Goal: Download file/media

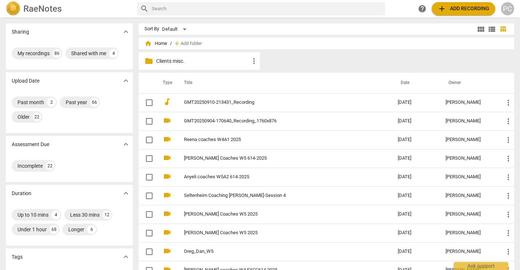
click at [160, 43] on span "home Home" at bounding box center [156, 43] width 23 height 7
click at [461, 9] on span "add Add recording" at bounding box center [464, 8] width 52 height 9
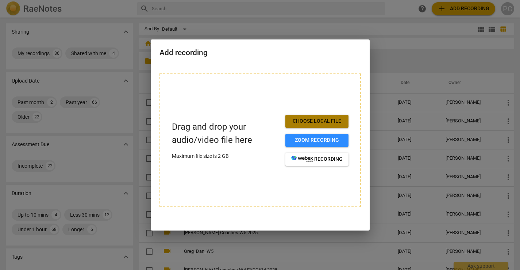
click at [317, 119] on span "Choose local file" at bounding box center [316, 121] width 51 height 7
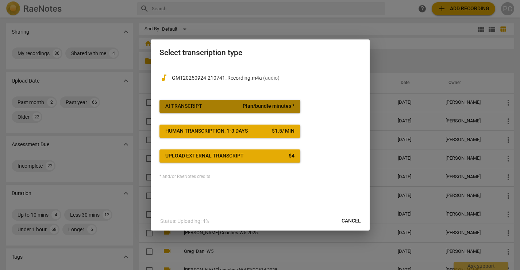
click at [247, 107] on span "Plan/bundle minutes *" at bounding box center [269, 106] width 52 height 7
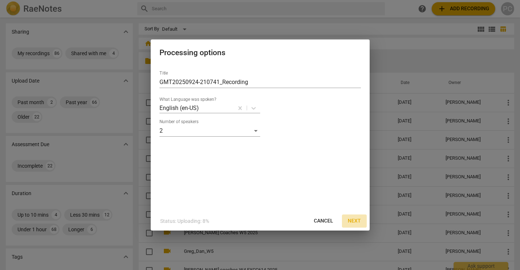
click at [356, 218] on span "Next" at bounding box center [354, 220] width 13 height 7
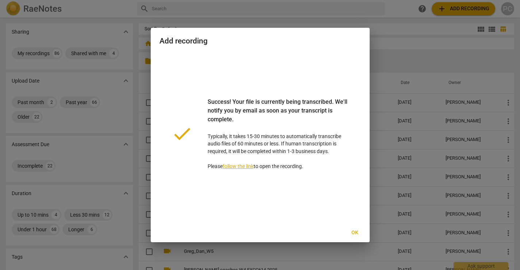
click at [356, 230] on span "Ok" at bounding box center [355, 232] width 12 height 7
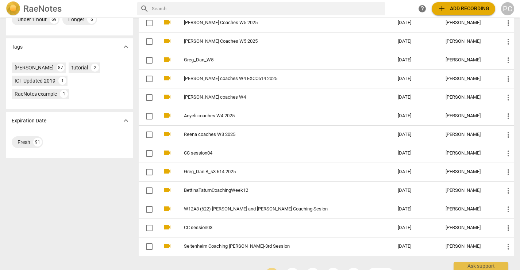
scroll to position [230, 0]
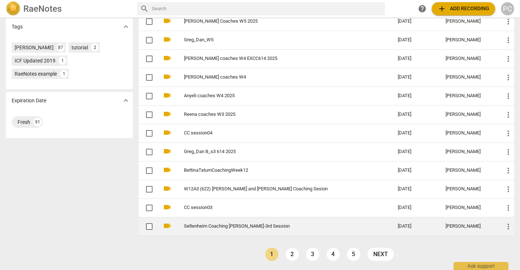
click at [149, 227] on input "checkbox" at bounding box center [149, 226] width 15 height 9
checkbox input "false"
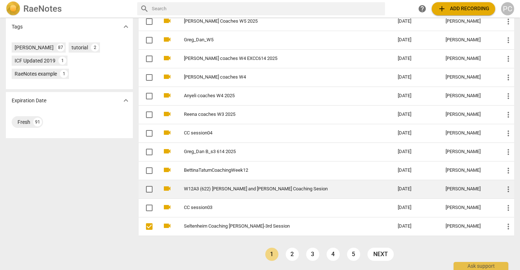
click at [149, 189] on input "checkbox" at bounding box center [149, 189] width 15 height 9
checkbox input "false"
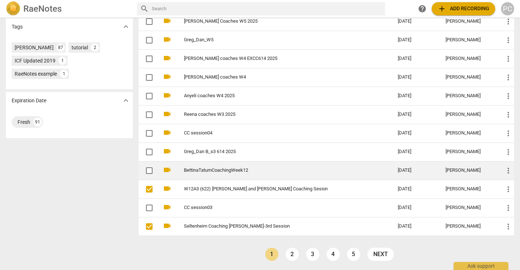
click at [149, 170] on input "checkbox" at bounding box center [149, 170] width 15 height 9
checkbox input "false"
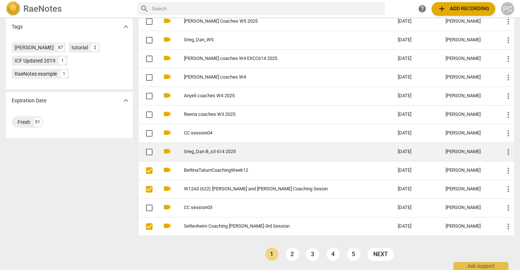
click at [150, 151] on input "checkbox" at bounding box center [149, 151] width 15 height 9
checkbox input "false"
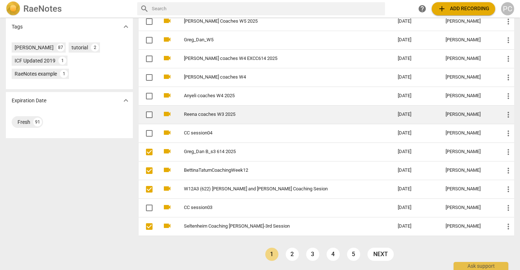
click at [149, 115] on input "checkbox" at bounding box center [149, 114] width 15 height 9
checkbox input "false"
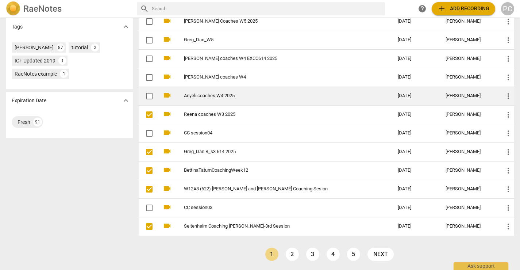
click at [149, 94] on input "checkbox" at bounding box center [149, 96] width 15 height 9
checkbox input "false"
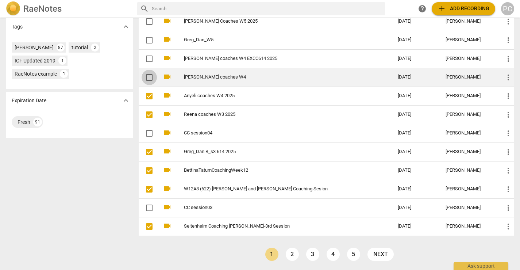
click at [149, 76] on input "checkbox" at bounding box center [149, 77] width 15 height 9
checkbox input "false"
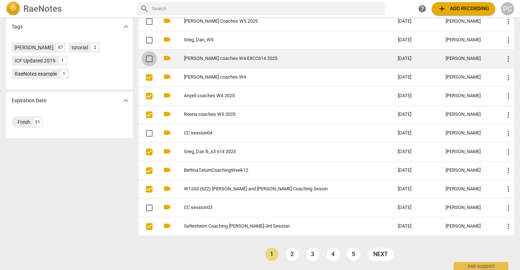
click at [149, 58] on input "checkbox" at bounding box center [149, 58] width 15 height 9
checkbox input "false"
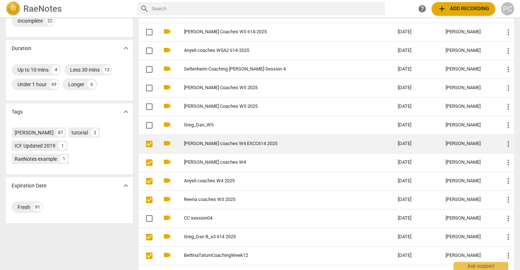
scroll to position [142, 0]
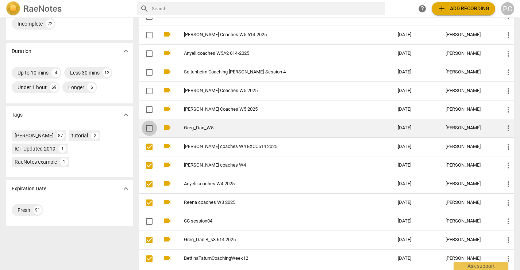
click at [147, 128] on input "checkbox" at bounding box center [149, 128] width 15 height 9
checkbox input "false"
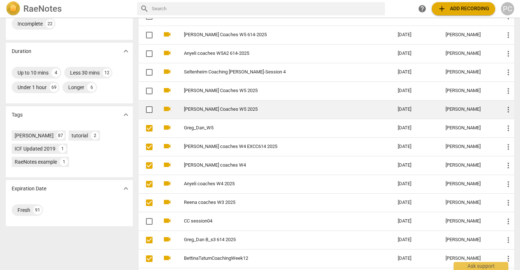
click at [148, 108] on input "checkbox" at bounding box center [149, 109] width 15 height 9
checkbox input "false"
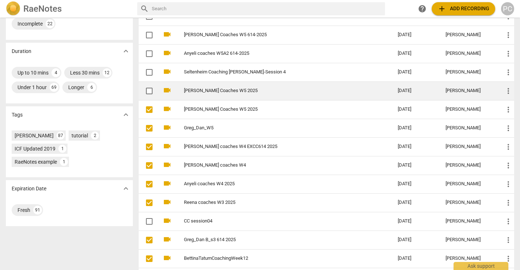
click at [149, 91] on input "checkbox" at bounding box center [149, 90] width 15 height 9
checkbox input "false"
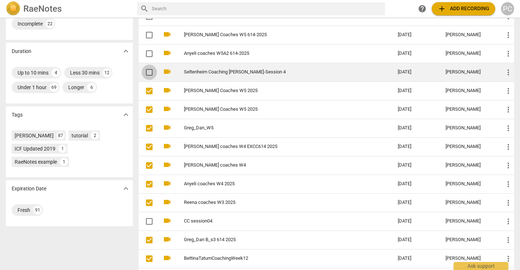
click at [149, 72] on input "checkbox" at bounding box center [149, 72] width 15 height 9
checkbox input "false"
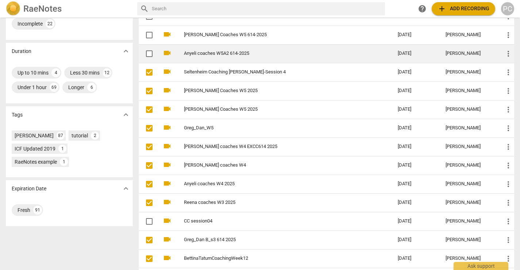
click at [149, 54] on input "checkbox" at bounding box center [149, 53] width 15 height 9
checkbox input "false"
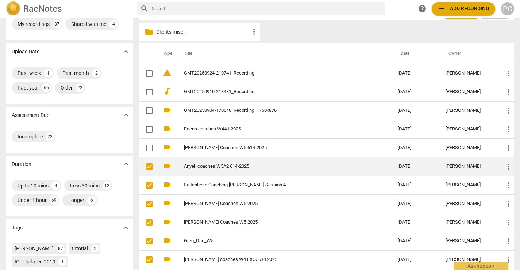
scroll to position [27, 0]
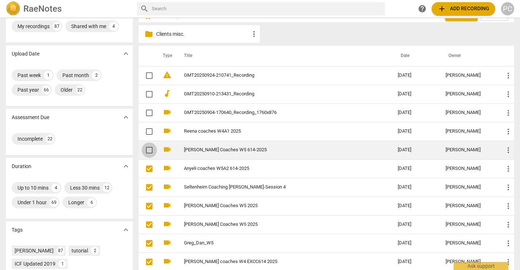
click at [149, 150] on input "checkbox" at bounding box center [149, 150] width 15 height 9
checkbox input "false"
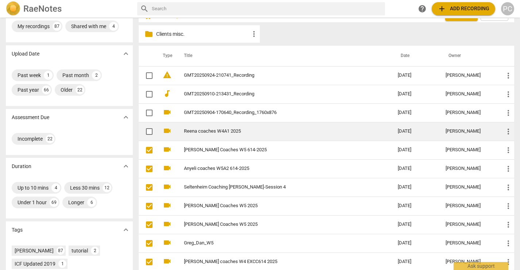
click at [150, 129] on input "checkbox" at bounding box center [149, 131] width 15 height 9
checkbox input "false"
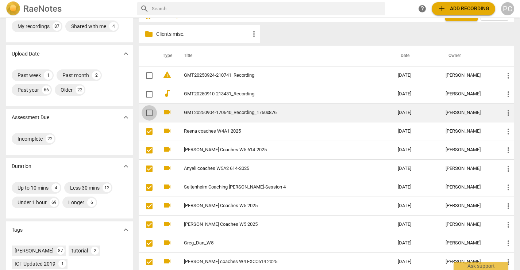
click at [150, 114] on input "checkbox" at bounding box center [149, 112] width 15 height 9
checkbox input "false"
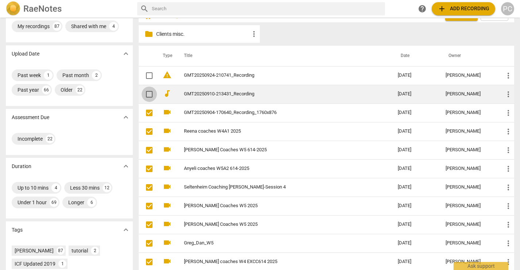
click at [150, 95] on input "checkbox" at bounding box center [149, 94] width 15 height 9
checkbox input "false"
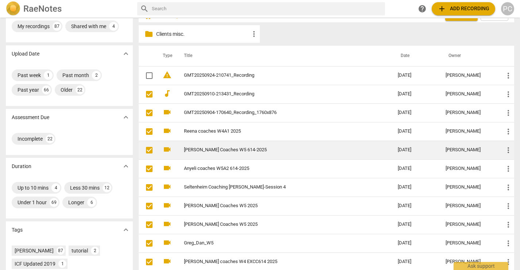
scroll to position [0, 0]
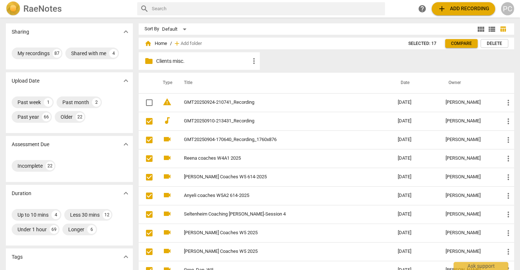
click at [497, 41] on span "Delete" at bounding box center [494, 44] width 15 height 6
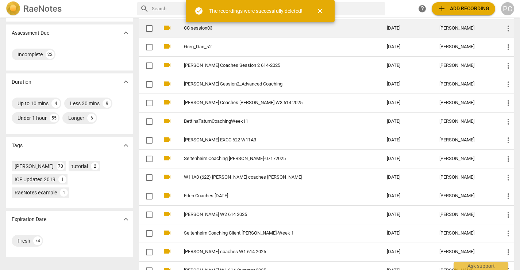
scroll to position [230, 0]
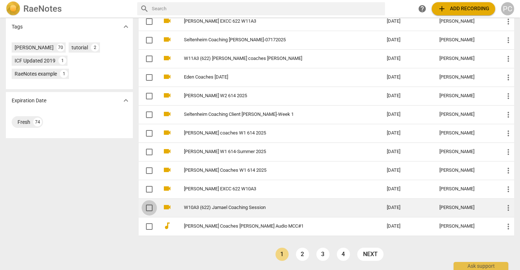
click at [149, 208] on input "checkbox" at bounding box center [149, 207] width 15 height 9
checkbox input "false"
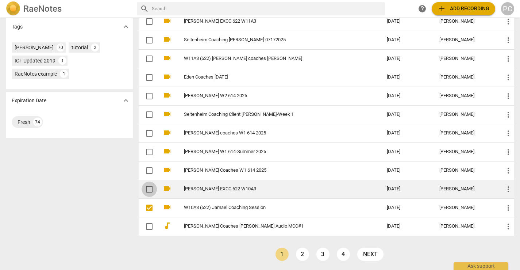
click at [149, 185] on input "checkbox" at bounding box center [149, 189] width 15 height 9
checkbox input "false"
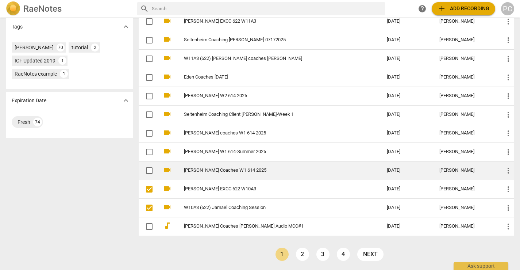
click at [150, 167] on input "checkbox" at bounding box center [149, 170] width 15 height 9
checkbox input "false"
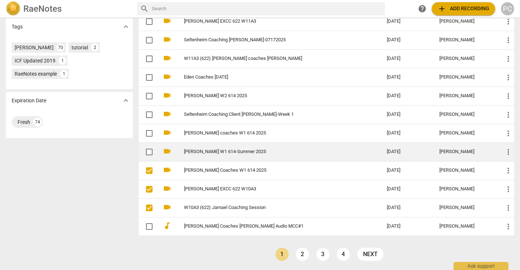
click at [149, 151] on input "checkbox" at bounding box center [149, 151] width 15 height 9
checkbox input "false"
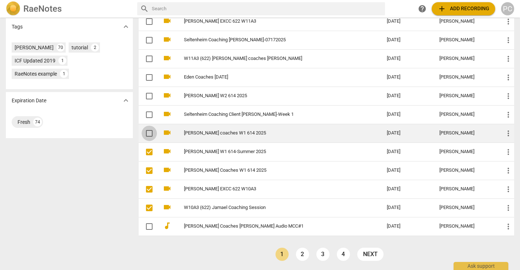
click at [149, 129] on input "checkbox" at bounding box center [149, 133] width 15 height 9
checkbox input "false"
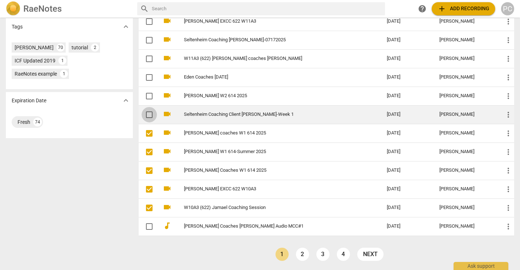
click at [150, 111] on input "checkbox" at bounding box center [149, 114] width 15 height 9
checkbox input "false"
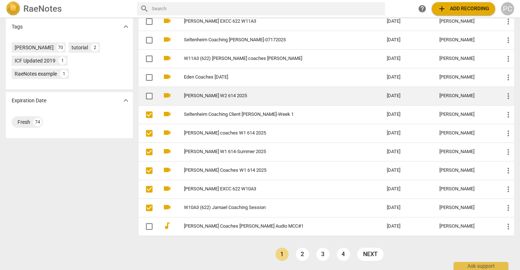
click at [150, 96] on input "checkbox" at bounding box center [149, 96] width 15 height 9
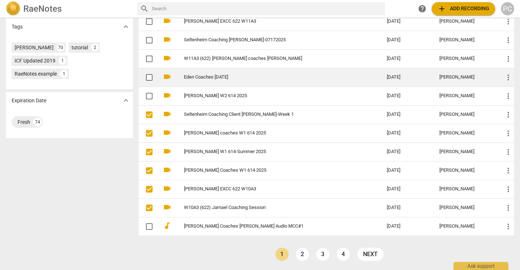
checkbox input "false"
click at [150, 74] on input "checkbox" at bounding box center [149, 77] width 15 height 9
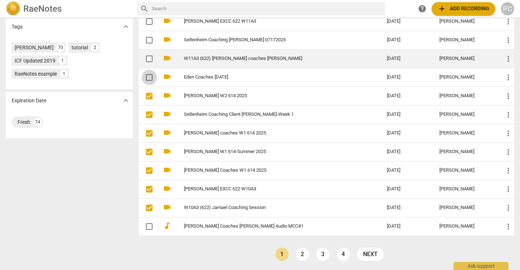
checkbox input "false"
click at [150, 55] on input "checkbox" at bounding box center [149, 58] width 15 height 9
checkbox input "false"
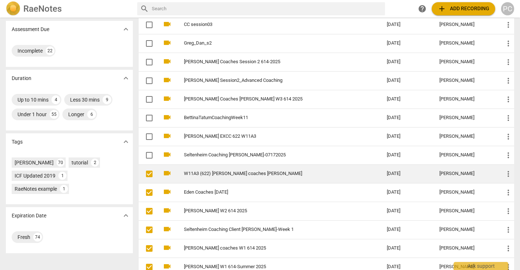
scroll to position [97, 0]
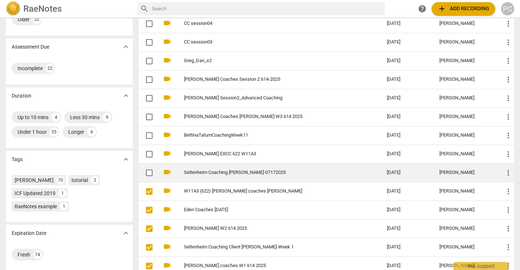
click at [149, 172] on input "checkbox" at bounding box center [149, 172] width 15 height 9
checkbox input "false"
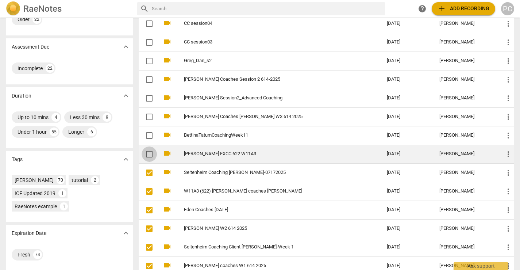
click at [149, 153] on input "checkbox" at bounding box center [149, 154] width 15 height 9
checkbox input "false"
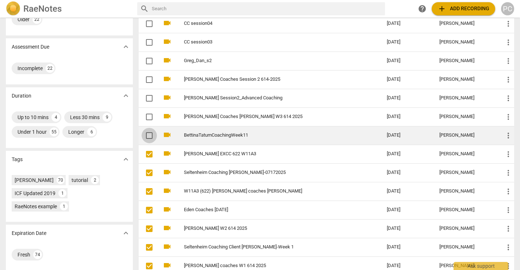
click at [149, 133] on input "checkbox" at bounding box center [149, 135] width 15 height 9
checkbox input "false"
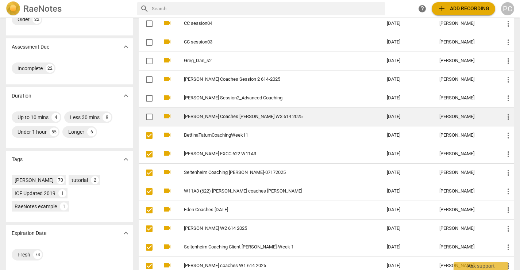
click at [149, 114] on input "checkbox" at bounding box center [149, 116] width 15 height 9
checkbox input "false"
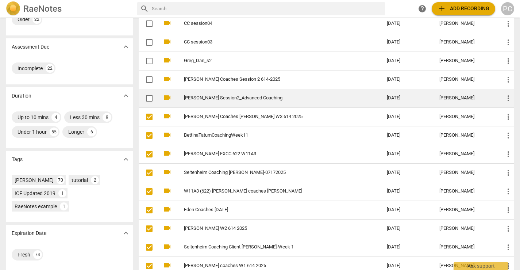
click at [149, 95] on input "checkbox" at bounding box center [149, 98] width 15 height 9
checkbox input "false"
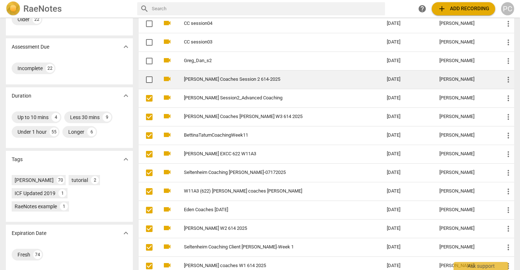
click at [149, 80] on input "checkbox" at bounding box center [149, 79] width 15 height 9
checkbox input "false"
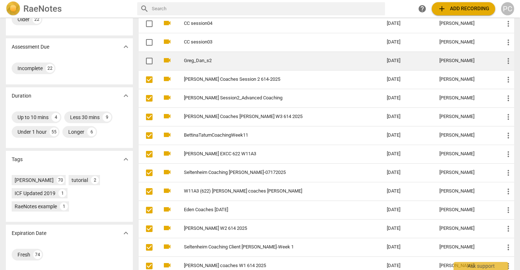
click at [152, 58] on input "checkbox" at bounding box center [149, 61] width 15 height 9
checkbox input "false"
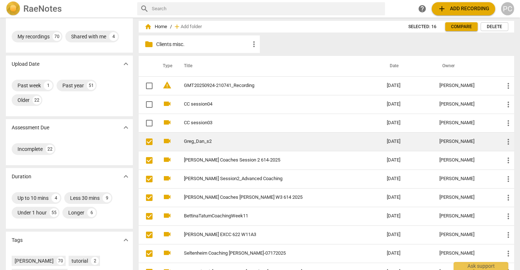
scroll to position [3, 0]
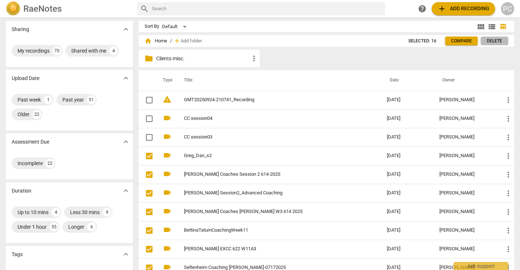
click at [496, 40] on span "Delete" at bounding box center [494, 41] width 15 height 6
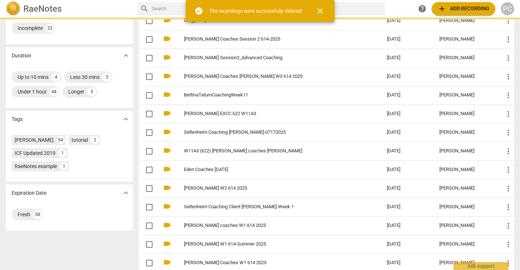
scroll to position [230, 0]
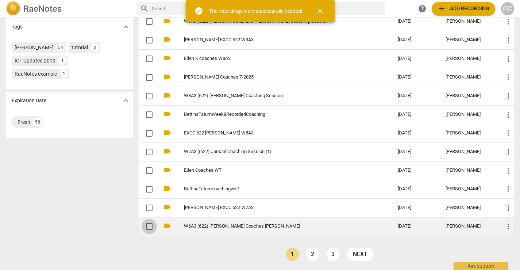
click at [148, 226] on input "checkbox" at bounding box center [149, 226] width 15 height 9
checkbox input "false"
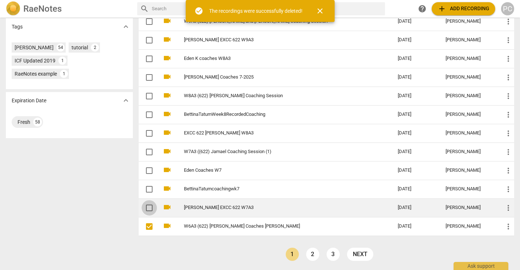
click at [149, 206] on input "checkbox" at bounding box center [149, 207] width 15 height 9
checkbox input "false"
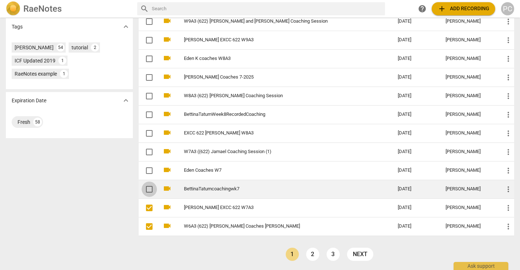
click at [148, 187] on input "checkbox" at bounding box center [149, 189] width 15 height 9
checkbox input "false"
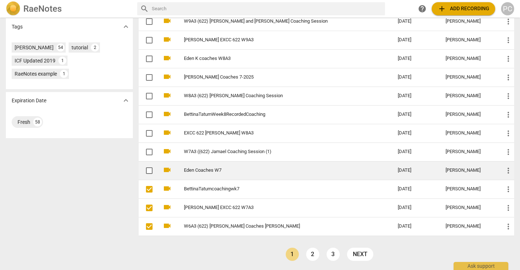
click at [148, 170] on input "checkbox" at bounding box center [149, 170] width 15 height 9
checkbox input "false"
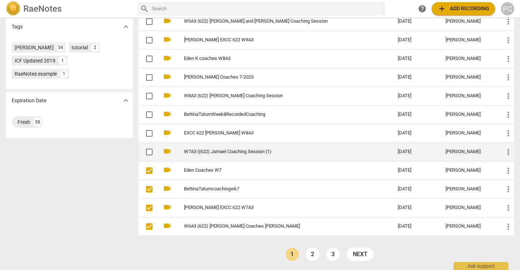
click at [149, 149] on input "checkbox" at bounding box center [149, 151] width 15 height 9
checkbox input "false"
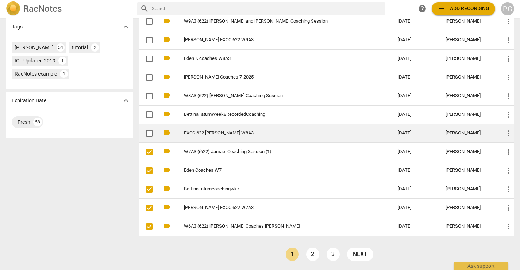
click at [149, 132] on input "checkbox" at bounding box center [149, 133] width 15 height 9
checkbox input "false"
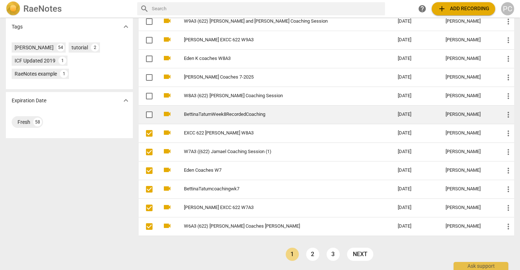
click at [151, 114] on input "checkbox" at bounding box center [149, 114] width 15 height 9
checkbox input "false"
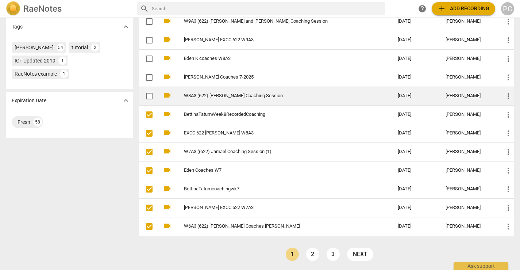
click at [149, 94] on input "checkbox" at bounding box center [149, 96] width 15 height 9
checkbox input "false"
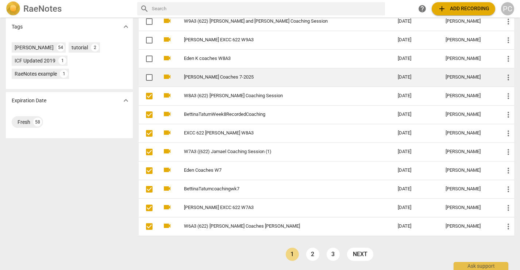
click at [148, 77] on input "checkbox" at bounding box center [149, 77] width 15 height 9
checkbox input "false"
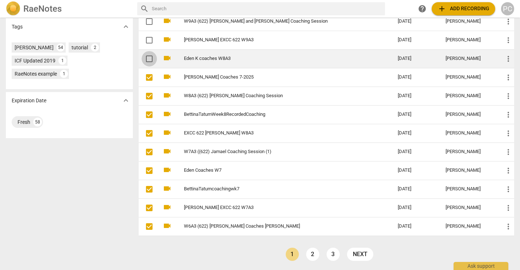
click at [148, 57] on input "checkbox" at bounding box center [149, 58] width 15 height 9
checkbox input "false"
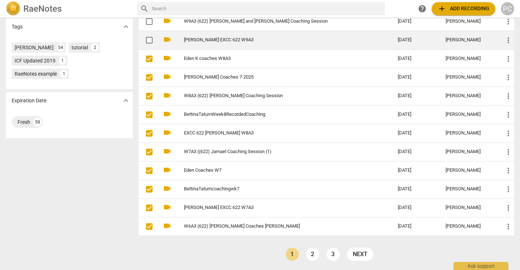
click at [149, 38] on input "checkbox" at bounding box center [149, 40] width 15 height 9
checkbox input "false"
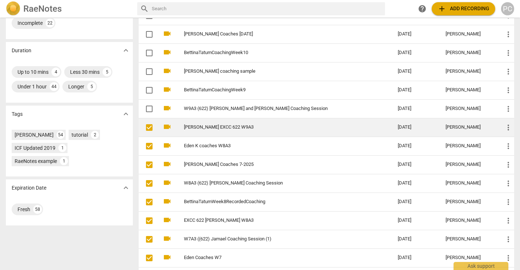
scroll to position [139, 0]
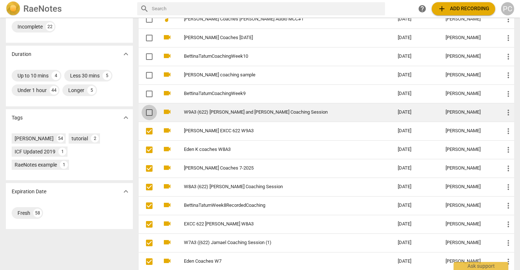
click at [150, 112] on input "checkbox" at bounding box center [149, 112] width 15 height 9
checkbox input "false"
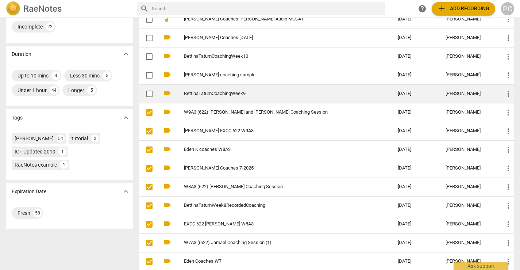
click at [148, 97] on input "checkbox" at bounding box center [149, 93] width 15 height 9
checkbox input "false"
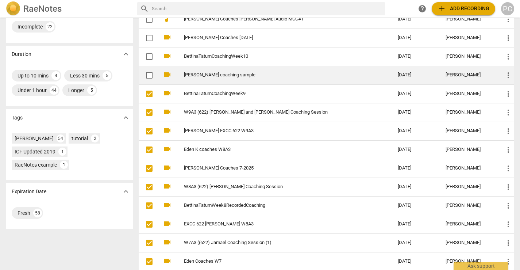
click at [148, 74] on input "checkbox" at bounding box center [149, 75] width 15 height 9
checkbox input "false"
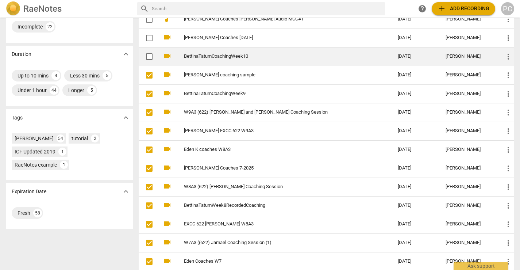
click at [149, 53] on input "checkbox" at bounding box center [149, 56] width 15 height 9
checkbox input "false"
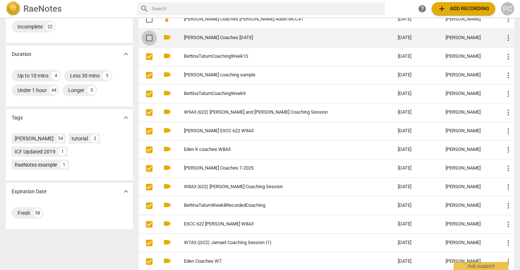
click at [149, 39] on input "checkbox" at bounding box center [149, 38] width 15 height 9
checkbox input "false"
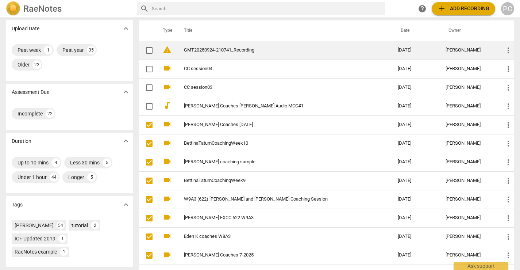
scroll to position [0, 0]
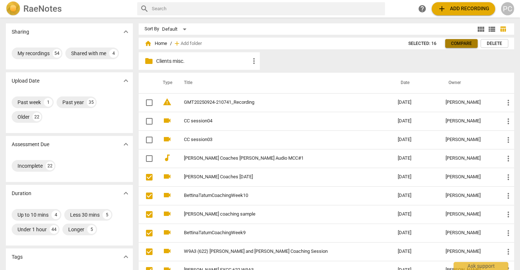
click at [462, 43] on span "Compare" at bounding box center [461, 44] width 21 height 6
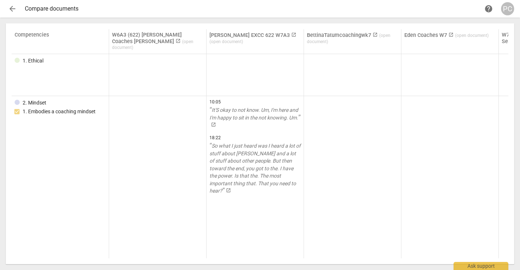
click at [13, 9] on span "arrow_back" at bounding box center [12, 8] width 9 height 9
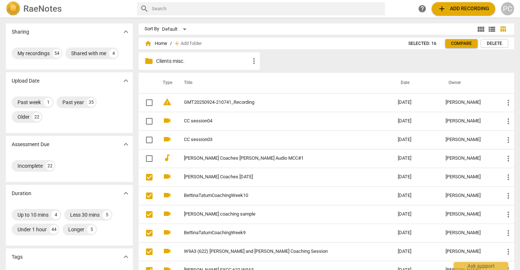
click at [497, 43] on span "Delete" at bounding box center [494, 44] width 15 height 6
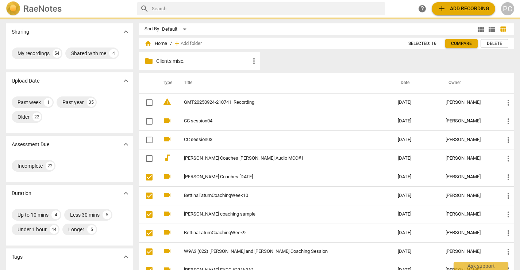
checkbox input "false"
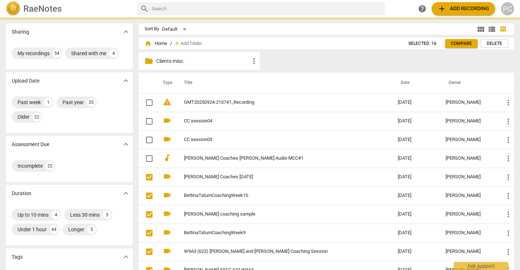
checkbox input "false"
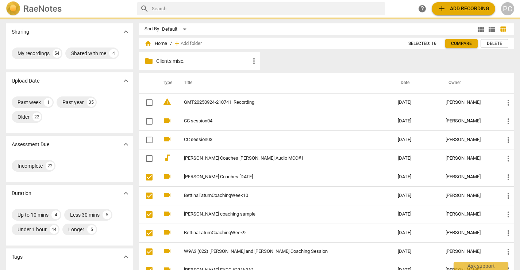
checkbox input "false"
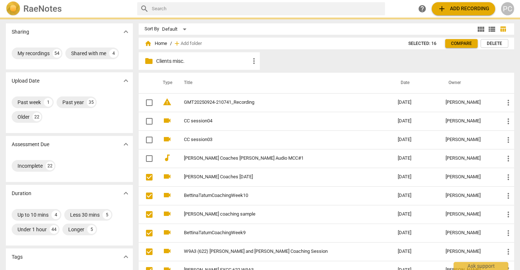
checkbox input "false"
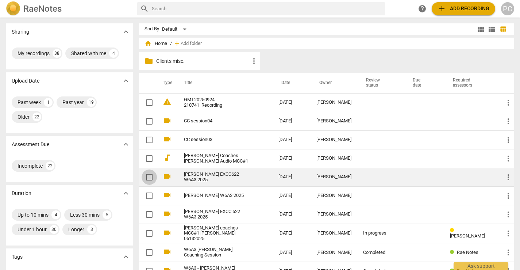
click at [149, 177] on input "checkbox" at bounding box center [149, 177] width 15 height 9
checkbox input "false"
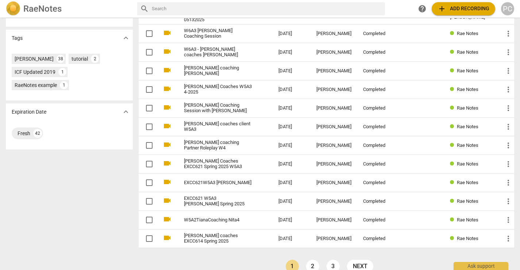
scroll to position [230, 0]
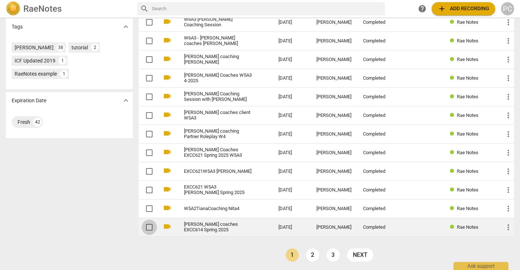
click at [149, 224] on input "checkbox" at bounding box center [149, 227] width 15 height 9
checkbox input "false"
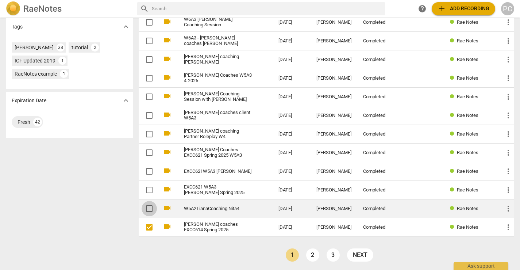
click at [149, 207] on input "checkbox" at bounding box center [149, 208] width 15 height 9
checkbox input "false"
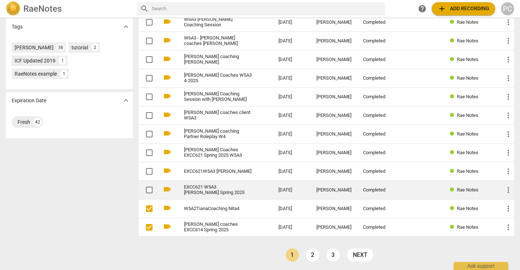
click at [149, 188] on input "checkbox" at bounding box center [149, 189] width 15 height 9
checkbox input "false"
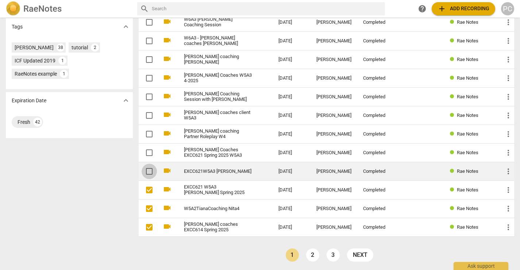
click at [149, 168] on input "checkbox" at bounding box center [149, 171] width 15 height 9
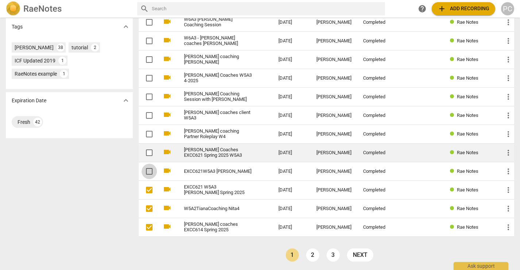
checkbox input "false"
click at [151, 148] on input "checkbox" at bounding box center [149, 152] width 15 height 9
checkbox input "false"
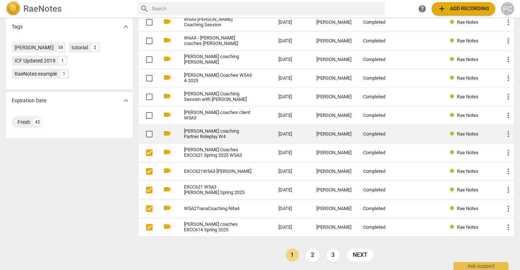
click at [148, 133] on input "checkbox" at bounding box center [149, 134] width 15 height 9
checkbox input "false"
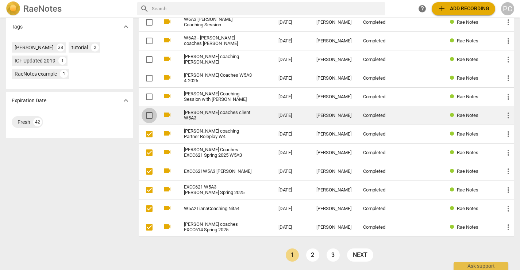
click at [149, 115] on input "checkbox" at bounding box center [149, 115] width 15 height 9
checkbox input "false"
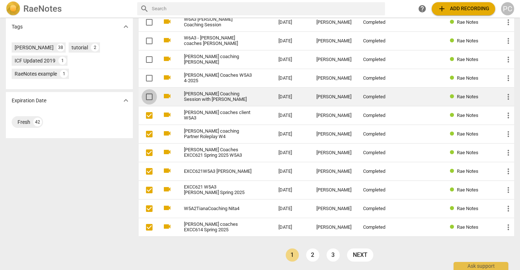
click at [149, 95] on input "checkbox" at bounding box center [149, 96] width 15 height 9
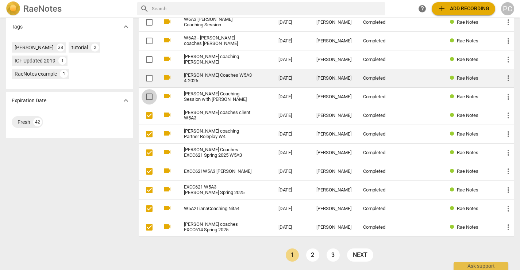
checkbox input "false"
click at [150, 71] on span at bounding box center [149, 77] width 15 height 15
checkbox input "true"
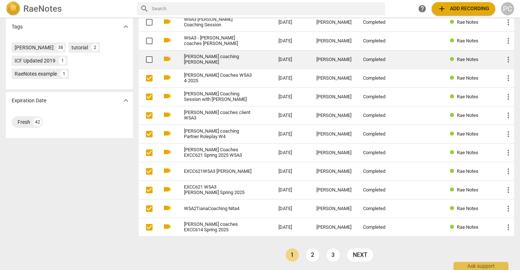
click at [150, 55] on input "checkbox" at bounding box center [149, 59] width 15 height 9
checkbox input "false"
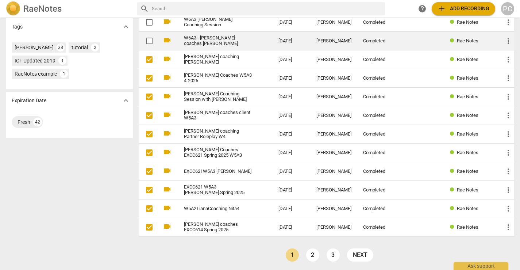
click at [150, 40] on input "checkbox" at bounding box center [149, 40] width 15 height 9
checkbox input "false"
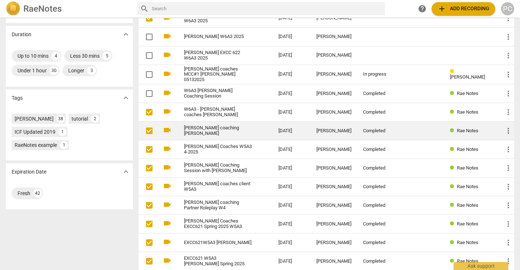
scroll to position [151, 0]
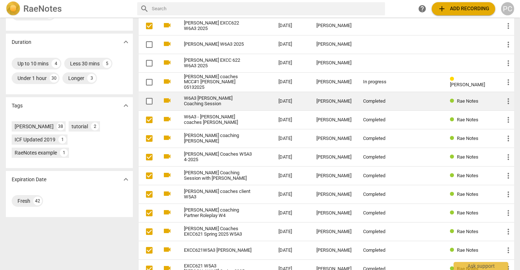
click at [149, 100] on input "checkbox" at bounding box center [149, 101] width 15 height 9
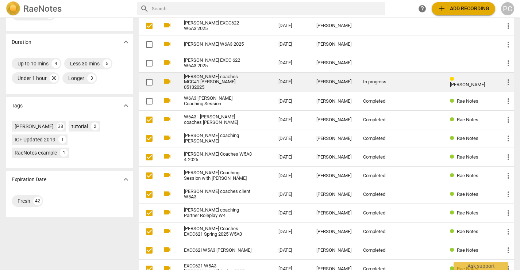
checkbox input "false"
click at [149, 77] on span at bounding box center [149, 81] width 15 height 15
checkbox input "true"
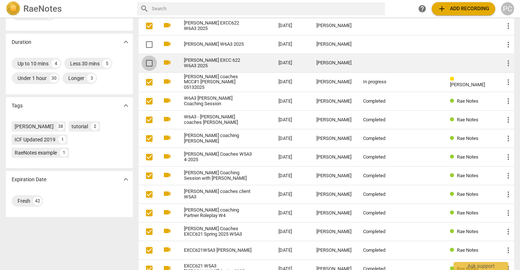
click at [149, 62] on input "checkbox" at bounding box center [149, 63] width 15 height 9
checkbox input "false"
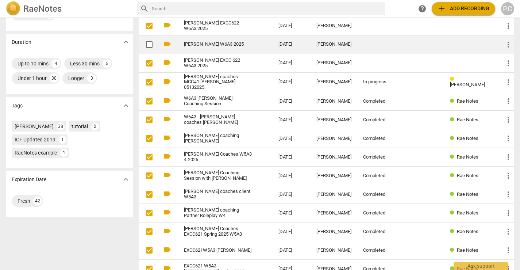
click at [149, 42] on input "checkbox" at bounding box center [149, 44] width 15 height 9
checkbox input "false"
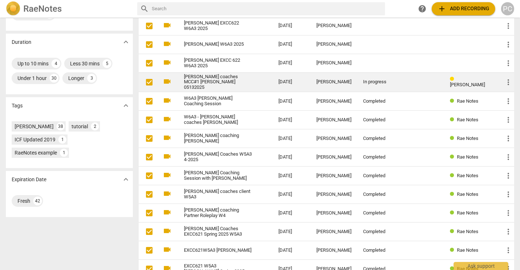
scroll to position [0, 0]
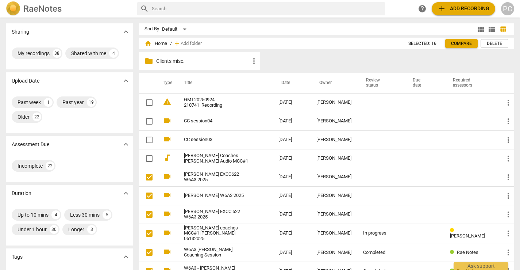
click at [497, 43] on span "Delete" at bounding box center [494, 44] width 15 height 6
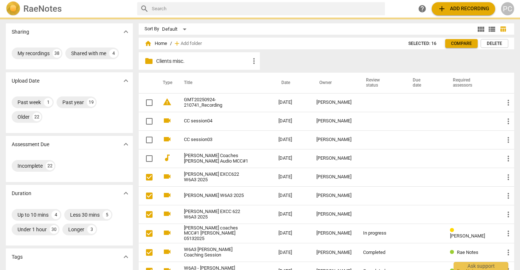
checkbox input "false"
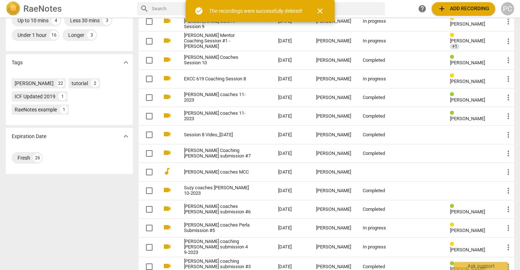
scroll to position [230, 0]
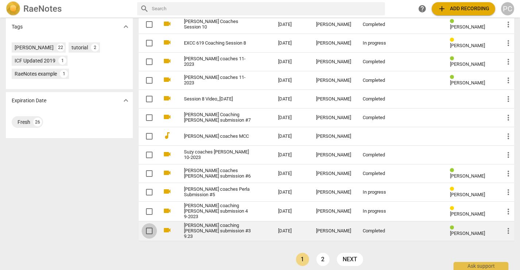
click at [149, 227] on input "checkbox" at bounding box center [149, 230] width 15 height 9
checkbox input "false"
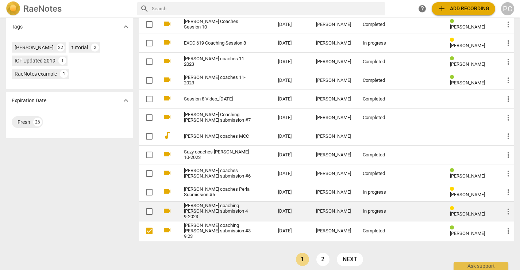
click at [150, 207] on input "checkbox" at bounding box center [149, 211] width 15 height 9
checkbox input "false"
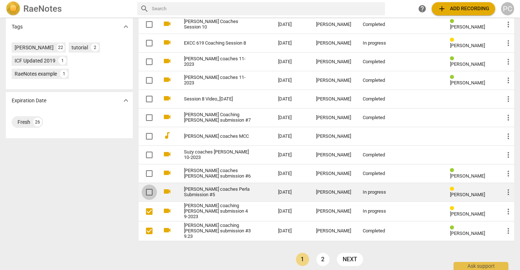
click at [150, 188] on input "checkbox" at bounding box center [149, 192] width 15 height 9
checkbox input "false"
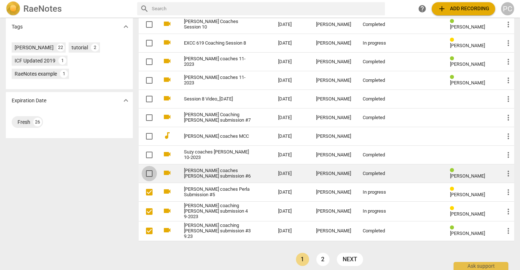
click at [150, 169] on input "checkbox" at bounding box center [149, 173] width 15 height 9
checkbox input "false"
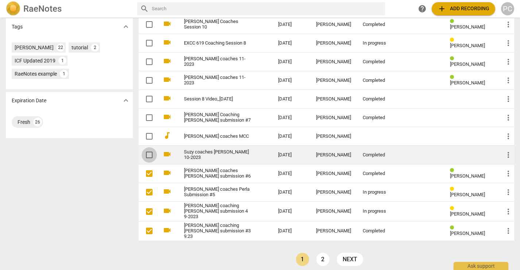
click at [148, 150] on input "checkbox" at bounding box center [149, 154] width 15 height 9
checkbox input "false"
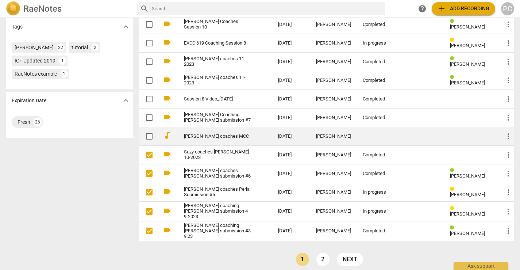
click at [149, 133] on input "checkbox" at bounding box center [149, 136] width 15 height 9
checkbox input "false"
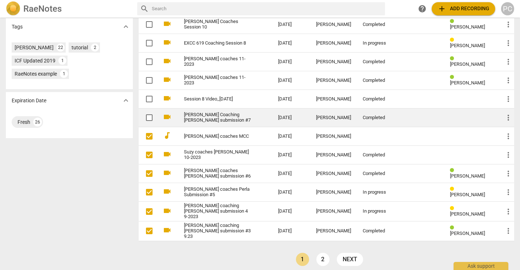
click at [148, 113] on input "checkbox" at bounding box center [149, 117] width 15 height 9
checkbox input "false"
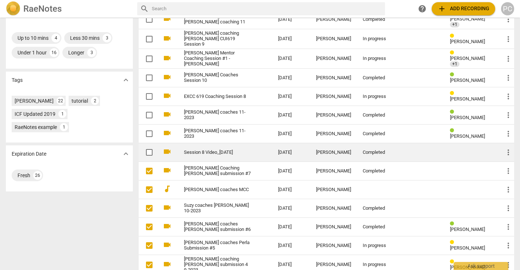
scroll to position [175, 0]
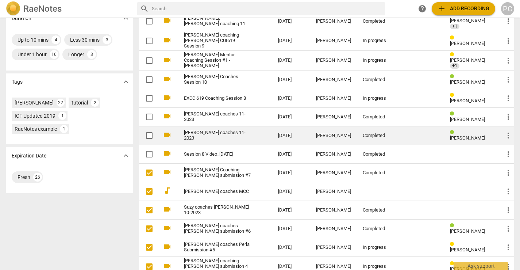
click at [149, 131] on input "checkbox" at bounding box center [149, 135] width 15 height 9
checkbox input "false"
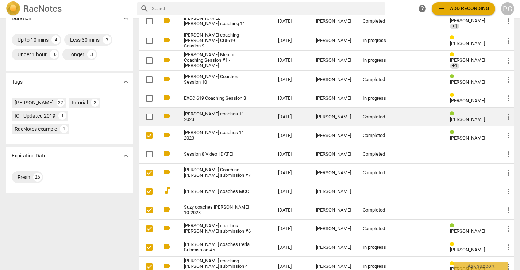
click at [148, 113] on input "checkbox" at bounding box center [149, 116] width 15 height 9
checkbox input "false"
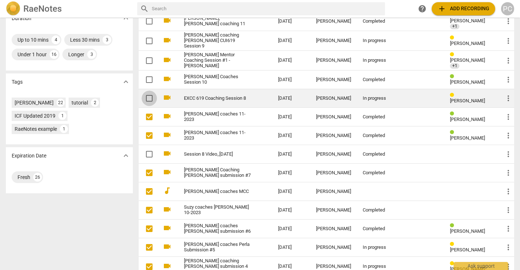
click at [150, 94] on input "checkbox" at bounding box center [149, 98] width 15 height 9
checkbox input "false"
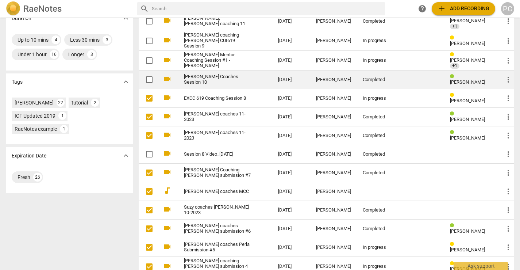
click at [149, 75] on input "checkbox" at bounding box center [149, 79] width 15 height 9
checkbox input "false"
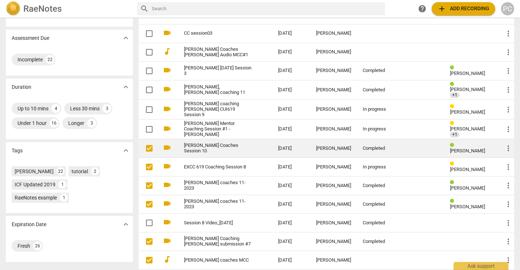
scroll to position [105, 0]
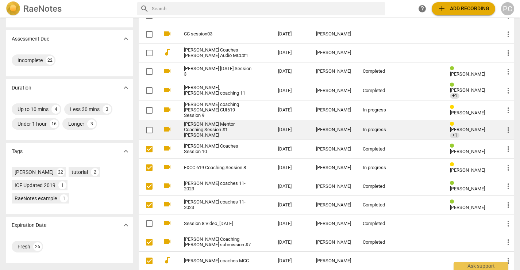
click at [150, 129] on input "checkbox" at bounding box center [149, 130] width 15 height 9
checkbox input "false"
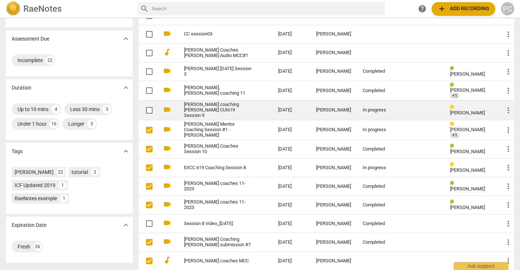
click at [150, 108] on input "checkbox" at bounding box center [149, 110] width 15 height 9
checkbox input "false"
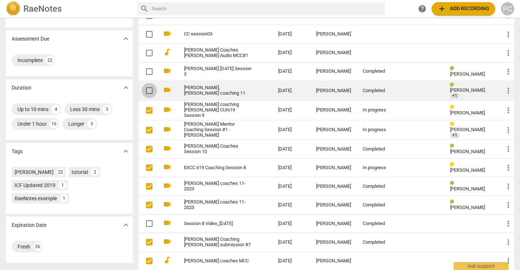
click at [150, 89] on input "checkbox" at bounding box center [149, 90] width 15 height 9
checkbox input "false"
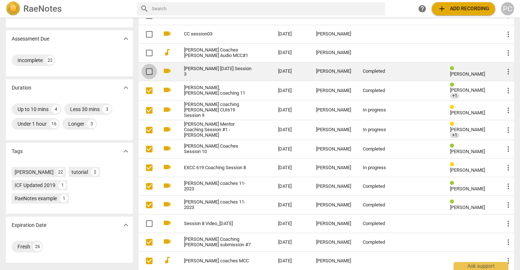
click at [151, 69] on input "checkbox" at bounding box center [149, 71] width 15 height 9
checkbox input "false"
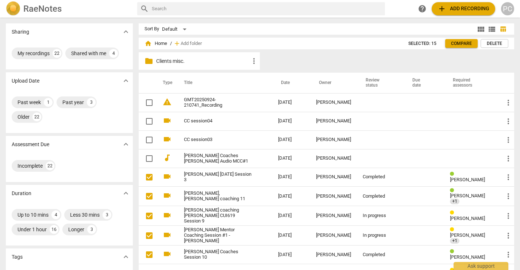
click at [499, 41] on span "Delete" at bounding box center [494, 44] width 15 height 6
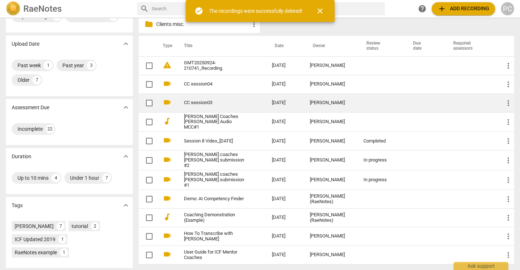
scroll to position [86, 0]
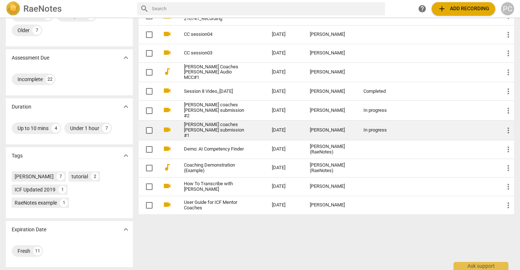
click at [149, 128] on input "checkbox" at bounding box center [149, 130] width 15 height 9
checkbox input "false"
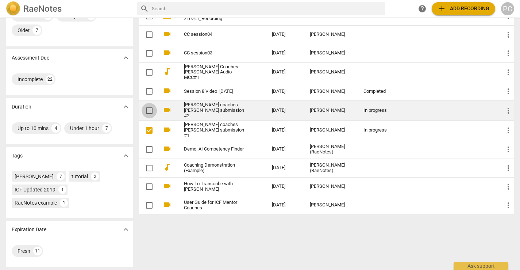
click at [150, 107] on input "checkbox" at bounding box center [149, 110] width 15 height 9
checkbox input "false"
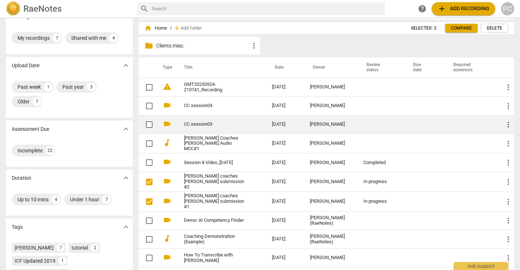
scroll to position [0, 0]
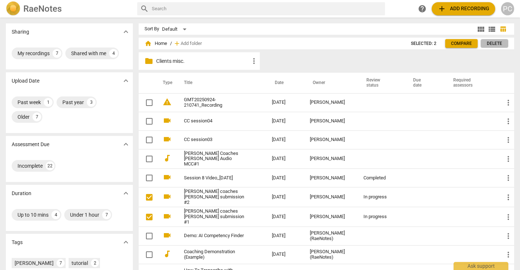
click at [493, 44] on span "Delete" at bounding box center [494, 44] width 15 height 6
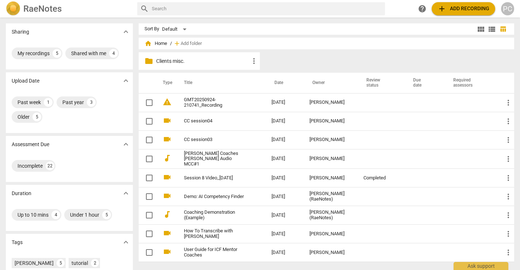
click at [160, 43] on span "home Home" at bounding box center [156, 43] width 23 height 7
click at [169, 61] on p "Clients misc." at bounding box center [202, 61] width 93 height 8
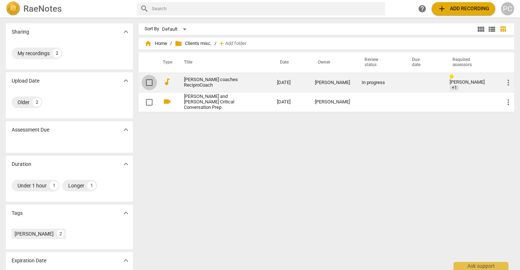
click at [149, 81] on input "checkbox" at bounding box center [149, 82] width 15 height 9
checkbox input "false"
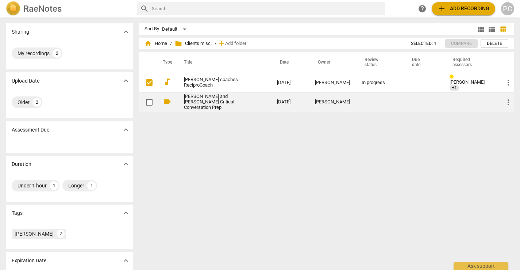
click at [149, 102] on input "checkbox" at bounding box center [149, 102] width 15 height 9
checkbox input "false"
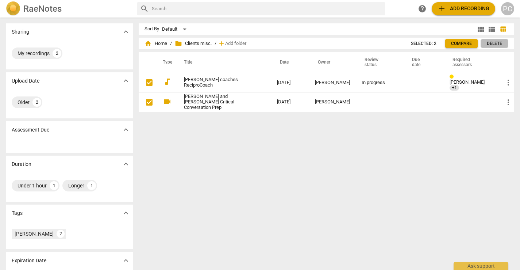
click at [502, 42] on button "Delete" at bounding box center [495, 43] width 28 height 9
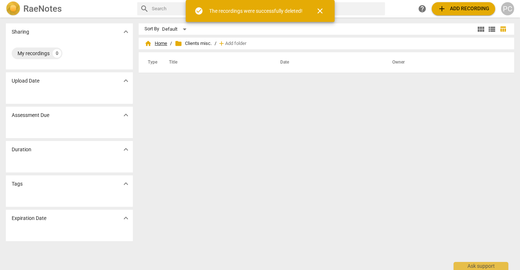
click at [161, 44] on span "home Home" at bounding box center [156, 43] width 23 height 7
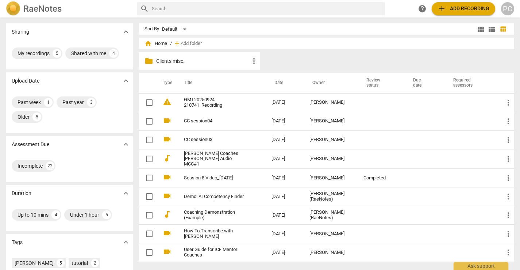
click at [176, 59] on p "Clients misc." at bounding box center [202, 61] width 93 height 8
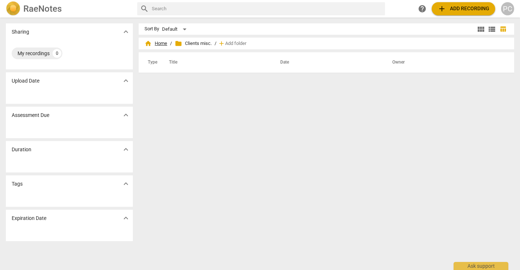
click at [160, 42] on span "home Home" at bounding box center [156, 43] width 23 height 7
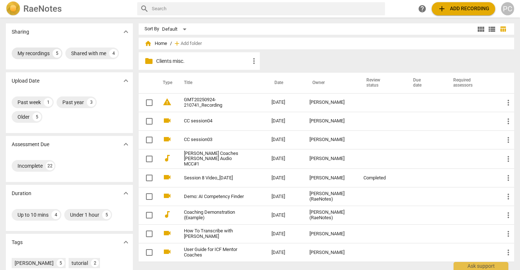
click at [41, 50] on div "My recordings" at bounding box center [34, 53] width 32 height 7
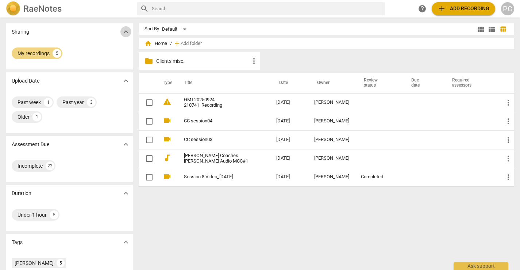
click at [125, 30] on span "expand_more" at bounding box center [126, 31] width 9 height 9
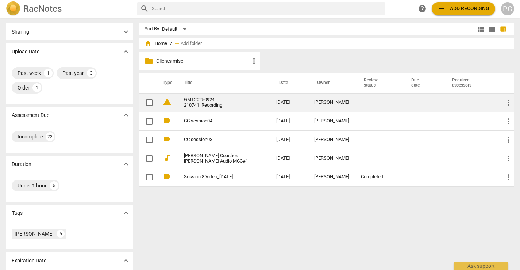
click at [206, 101] on link "GMT20250924-210741_Recording" at bounding box center [217, 102] width 66 height 11
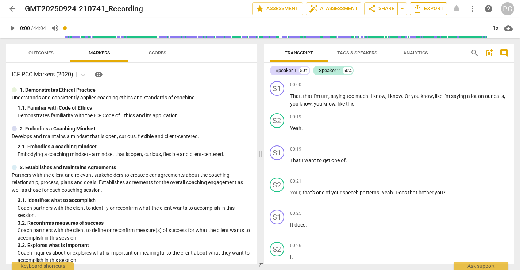
click at [432, 8] on span "Export" at bounding box center [428, 8] width 31 height 9
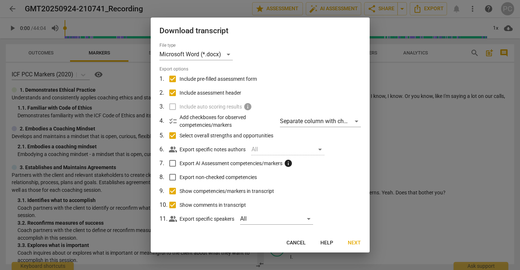
click at [354, 241] on span "Next" at bounding box center [354, 242] width 13 height 7
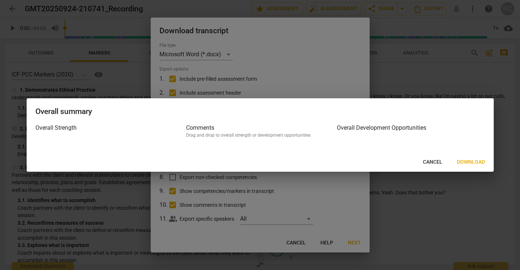
click at [475, 161] on span "Download" at bounding box center [471, 161] width 28 height 7
